Goal: Transaction & Acquisition: Purchase product/service

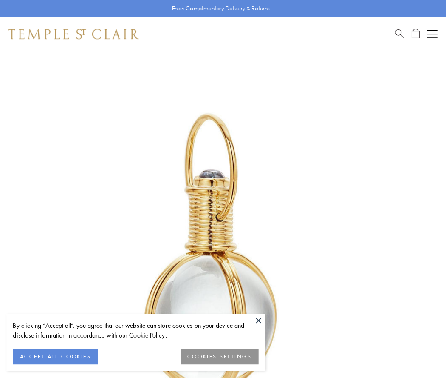
scroll to position [222, 0]
